Goal: Information Seeking & Learning: Check status

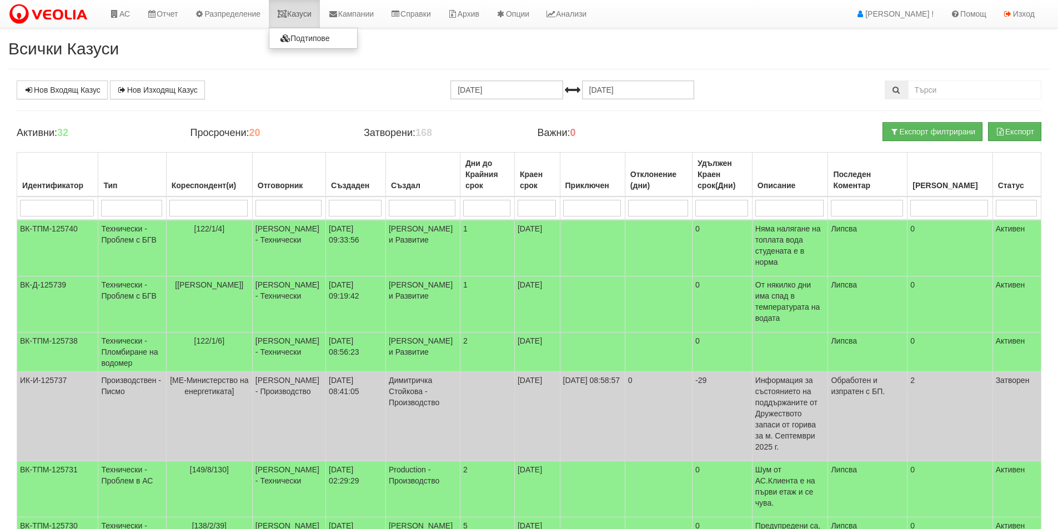
click at [299, 22] on link "Казуси" at bounding box center [294, 14] width 51 height 28
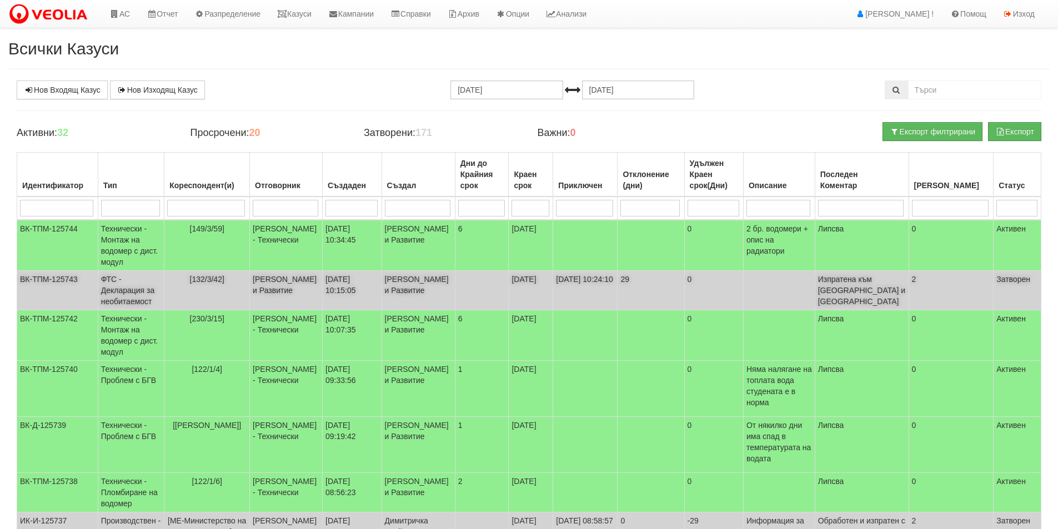
click at [346, 297] on td "[DATE] 10:15:05" at bounding box center [352, 290] width 59 height 39
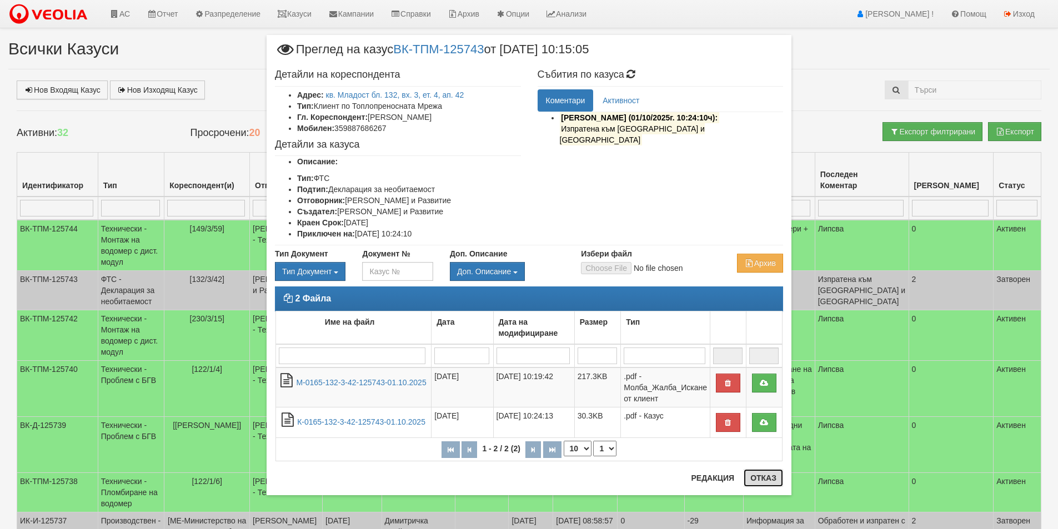
click at [761, 474] on button "Отказ" at bounding box center [763, 478] width 39 height 18
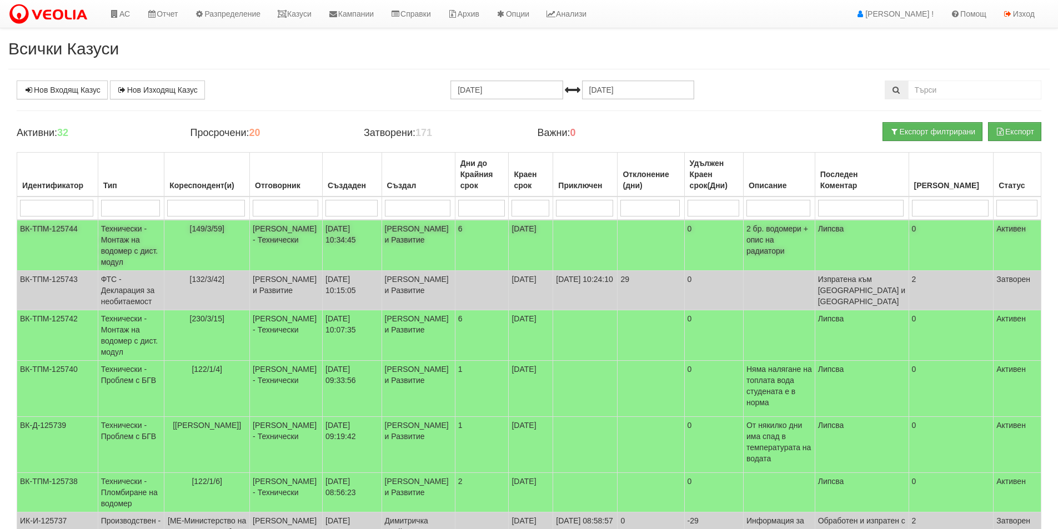
click at [438, 242] on td "[PERSON_NAME] и Развитие" at bounding box center [417, 245] width 73 height 51
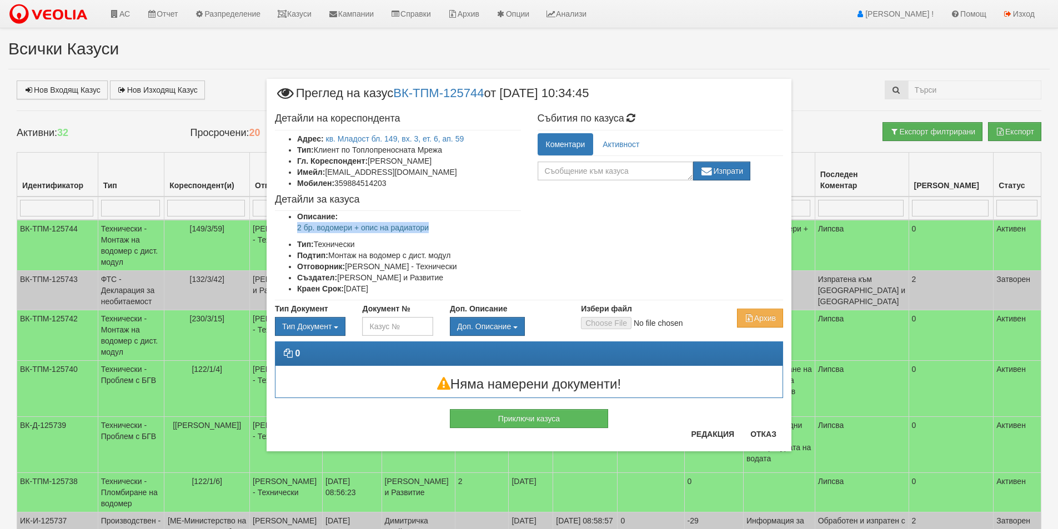
drag, startPoint x: 444, startPoint y: 229, endPoint x: 292, endPoint y: 232, distance: 152.2
click at [292, 232] on ul "Описание: 2 бр. водомери + опис на радиатори Тип: Технически Подтип: Монтаж на …" at bounding box center [398, 252] width 246 height 83
copy p "2 бр. водомери + опис на радиатори"
click at [234, 73] on div "× Преглед на казус ВК-ТПМ-125744 от 01/10/2025 10:34:45 Детайли на кореспондент…" at bounding box center [529, 239] width 650 height 479
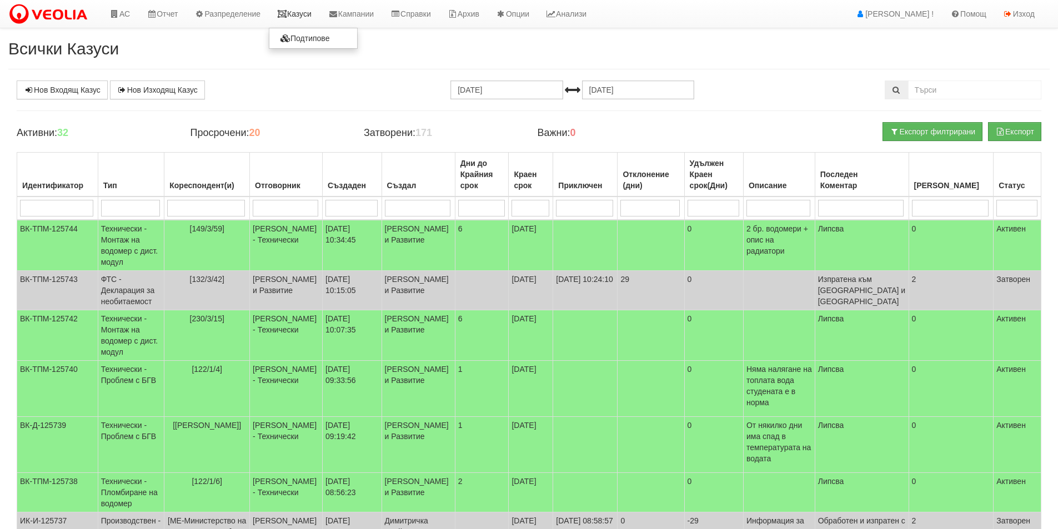
click at [288, 9] on link "Казуси" at bounding box center [294, 14] width 51 height 28
